Goal: Check status: Check status

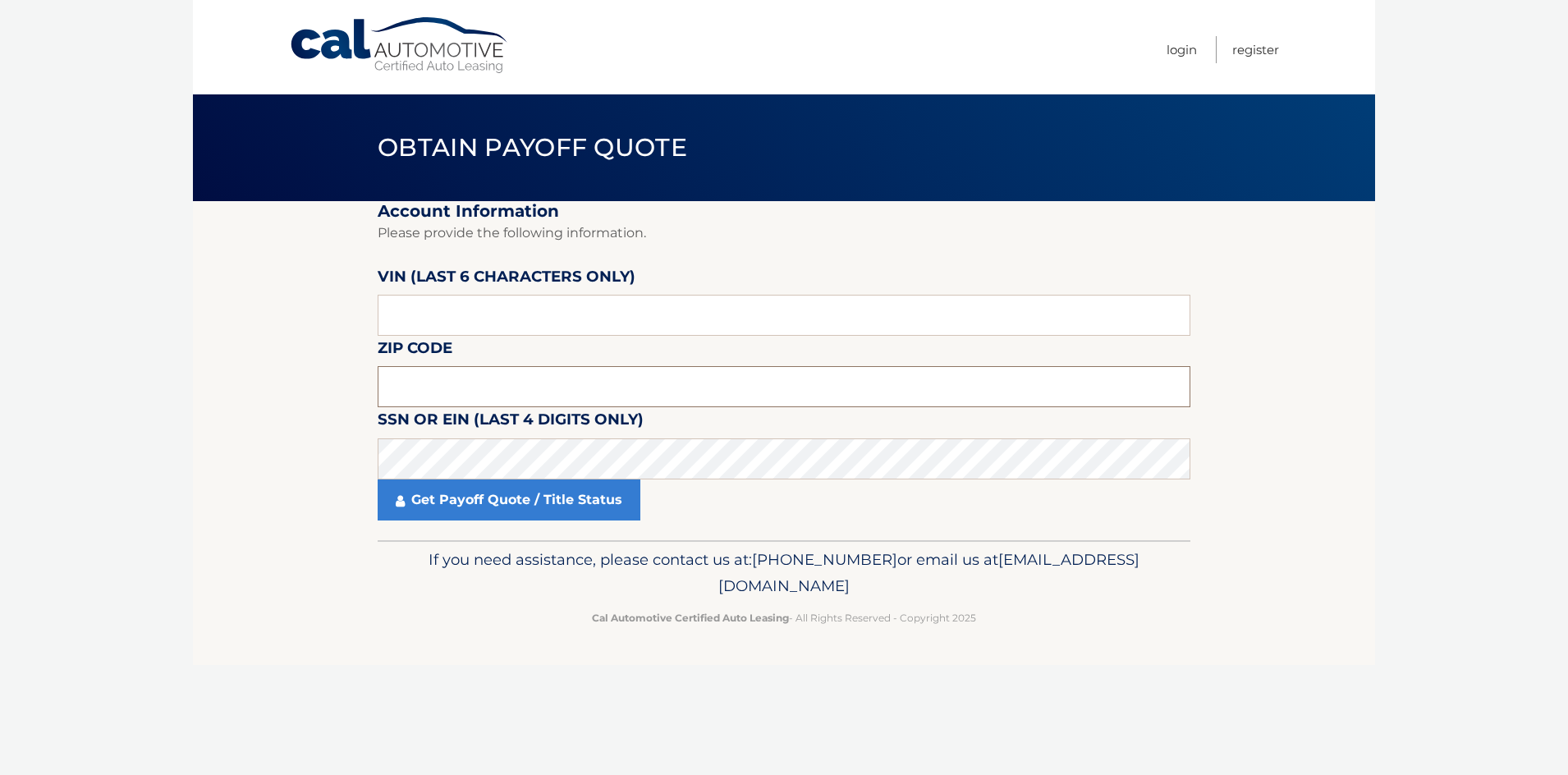
click at [387, 395] on input "text" at bounding box center [784, 387] width 813 height 41
drag, startPoint x: 14, startPoint y: 508, endPoint x: 48, endPoint y: 465, distance: 54.8
click at [14, 508] on body "Cal Automotive Menu Login Register Obtain Payoff Quote" at bounding box center [784, 388] width 1568 height 775
click at [429, 388] on input "text" at bounding box center [784, 387] width 813 height 41
type input "14075"
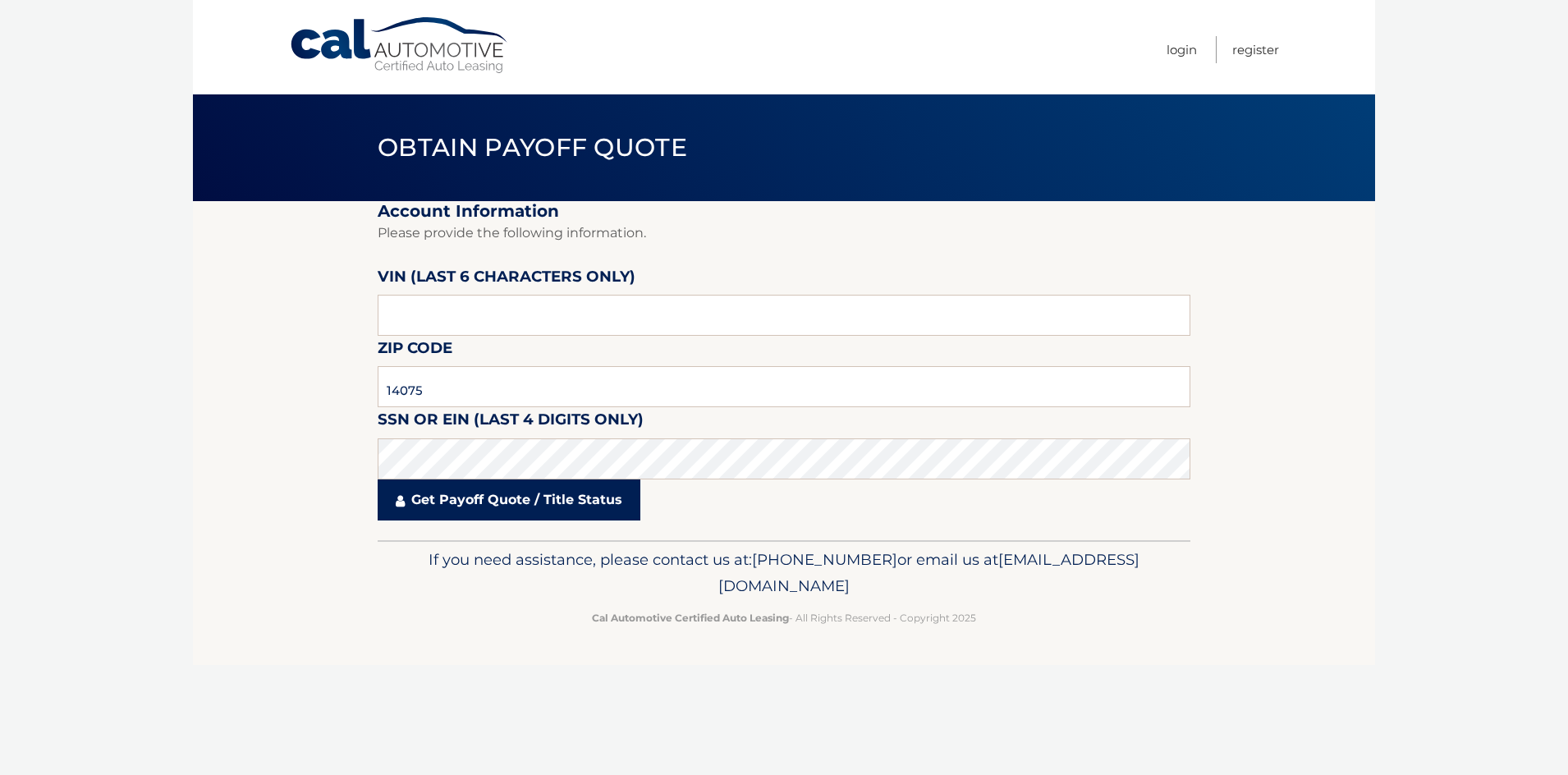
click at [499, 510] on link "Get Payoff Quote / Title Status" at bounding box center [509, 500] width 263 height 41
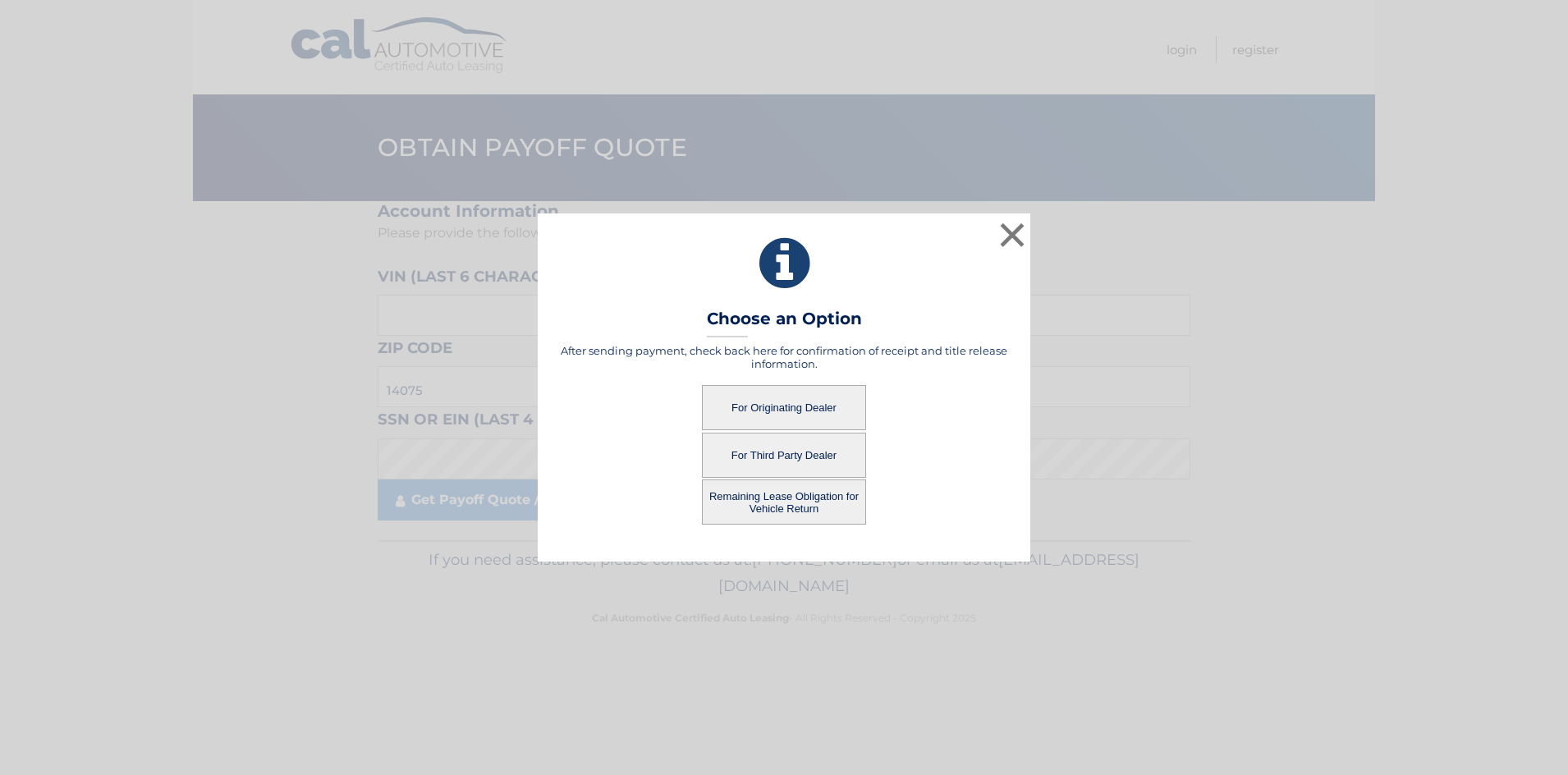
click at [790, 503] on button "Remaining Lease Obligation for Vehicle Return" at bounding box center [784, 502] width 164 height 45
click at [794, 492] on button "Remaining Lease Obligation for Vehicle Return" at bounding box center [784, 502] width 164 height 45
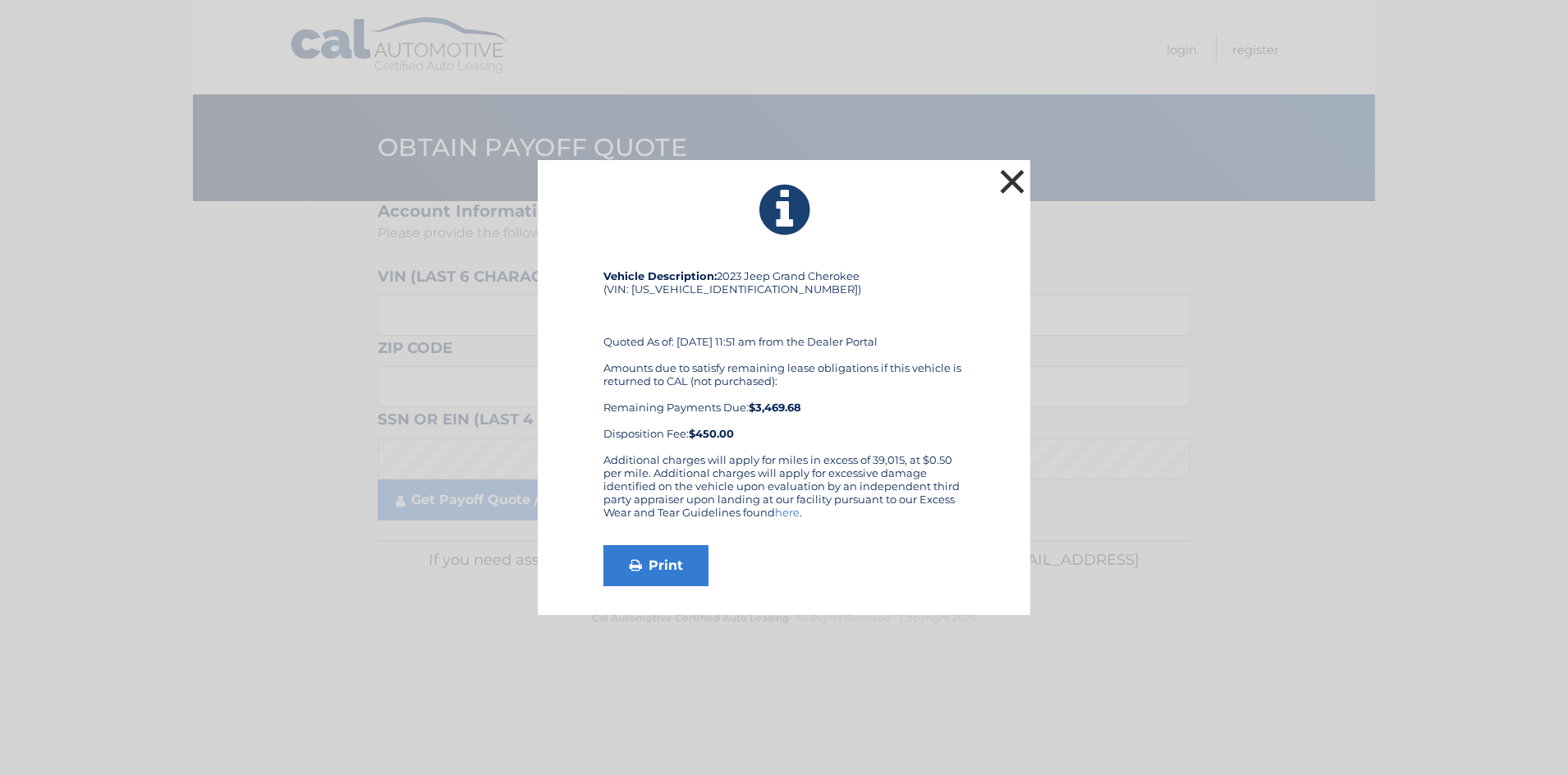
click at [1015, 174] on button "×" at bounding box center [1011, 181] width 32 height 32
